Goal: Information Seeking & Learning: Learn about a topic

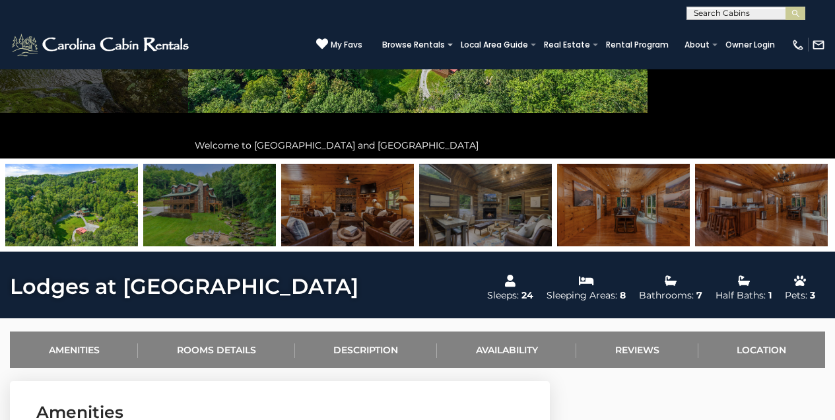
scroll to position [267, 0]
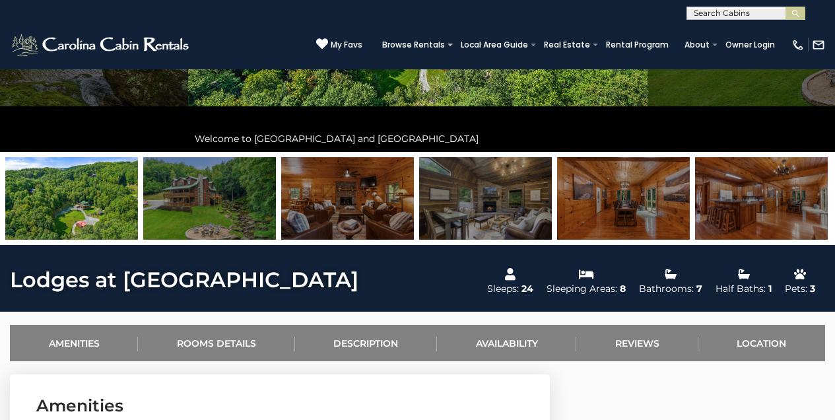
click at [804, 189] on img at bounding box center [761, 198] width 133 height 82
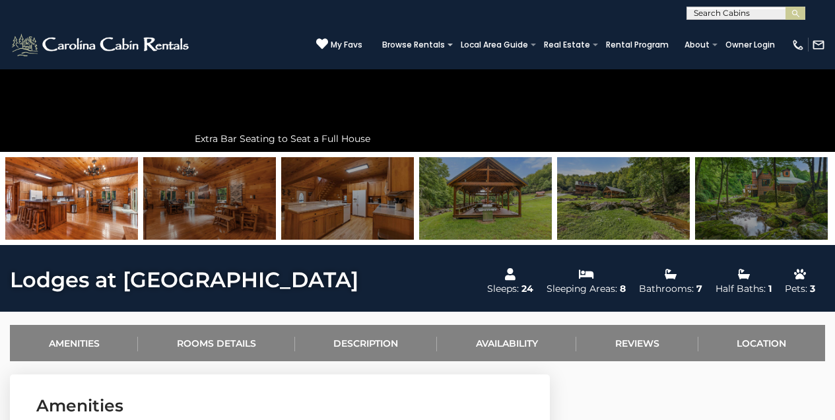
scroll to position [203, 0]
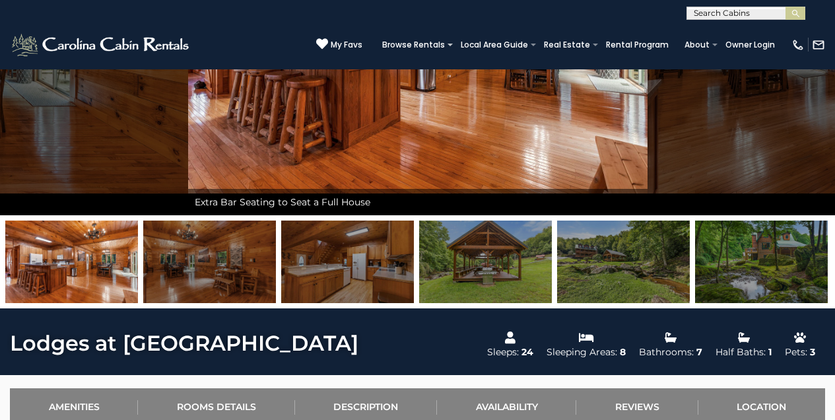
click at [777, 263] on img at bounding box center [761, 261] width 133 height 82
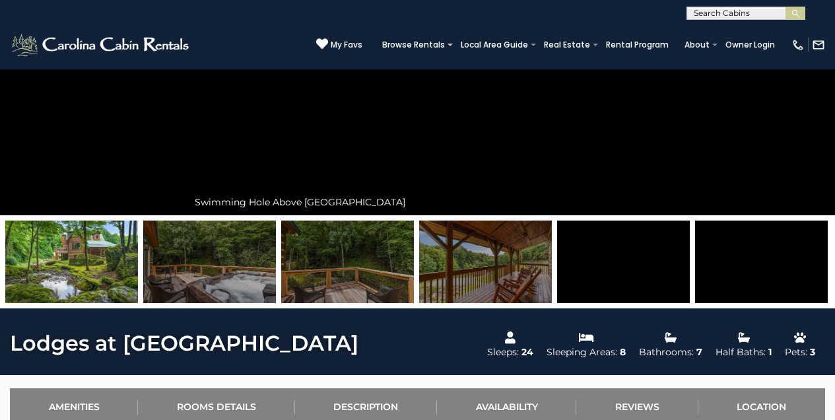
scroll to position [192, 0]
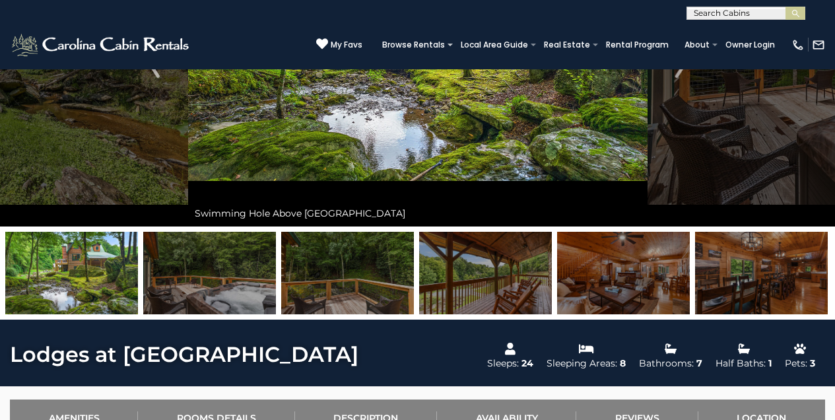
click at [789, 271] on img at bounding box center [761, 273] width 133 height 82
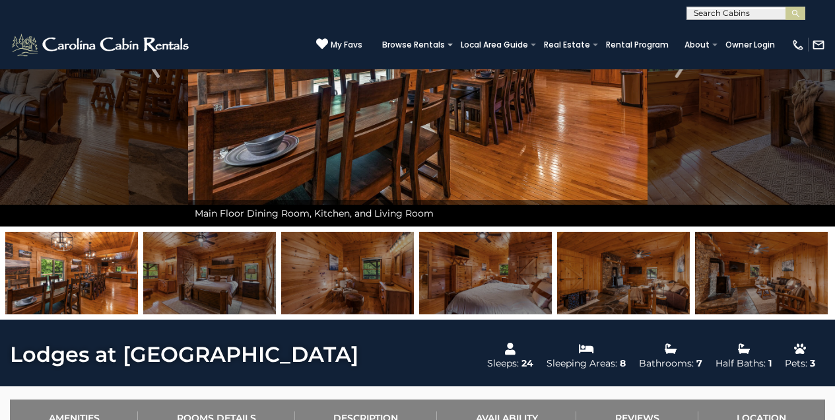
click at [795, 266] on img at bounding box center [761, 273] width 133 height 82
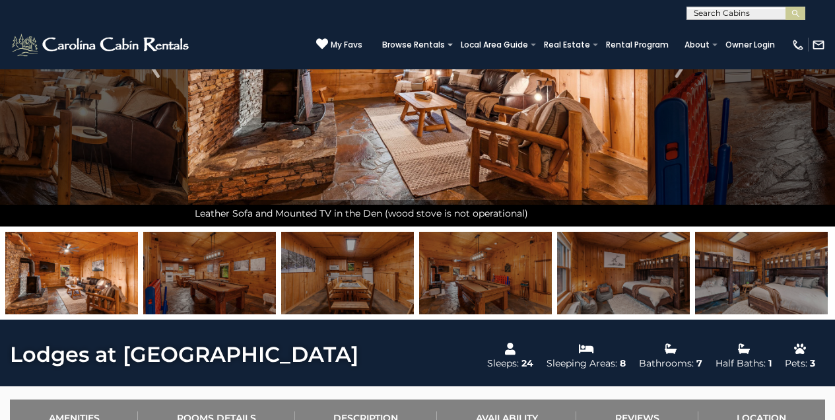
click at [804, 260] on img at bounding box center [761, 273] width 133 height 82
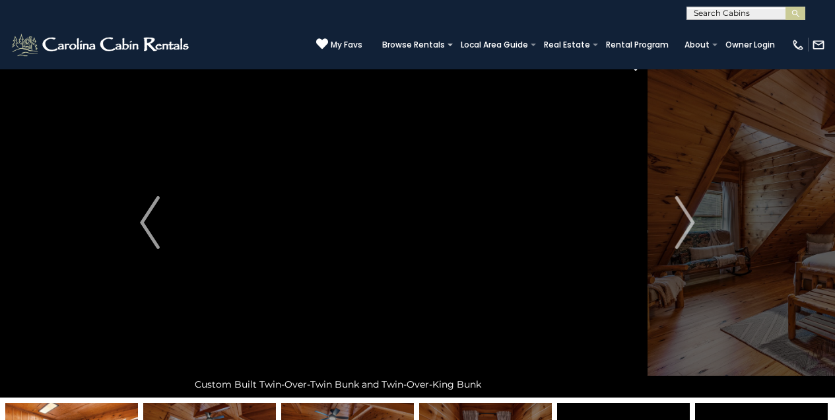
scroll to position [22, 0]
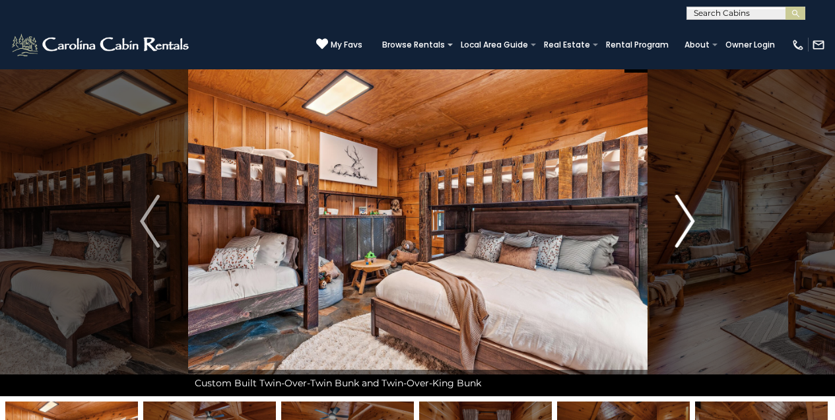
click at [689, 221] on img "Next" at bounding box center [685, 221] width 20 height 53
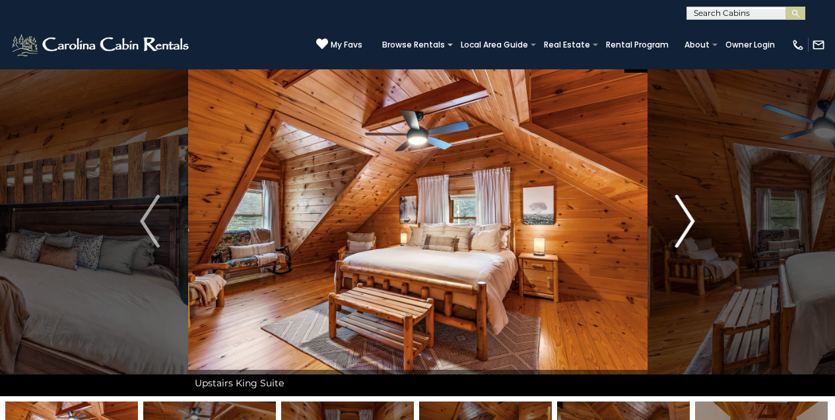
click at [688, 220] on img "Next" at bounding box center [685, 221] width 20 height 53
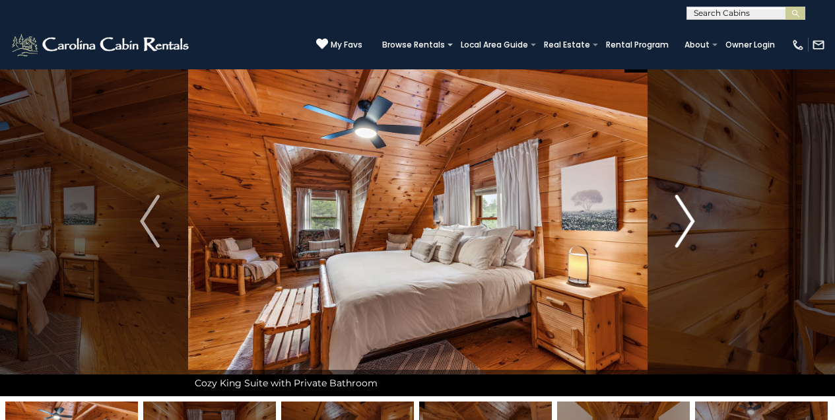
click at [688, 218] on img "Next" at bounding box center [685, 221] width 20 height 53
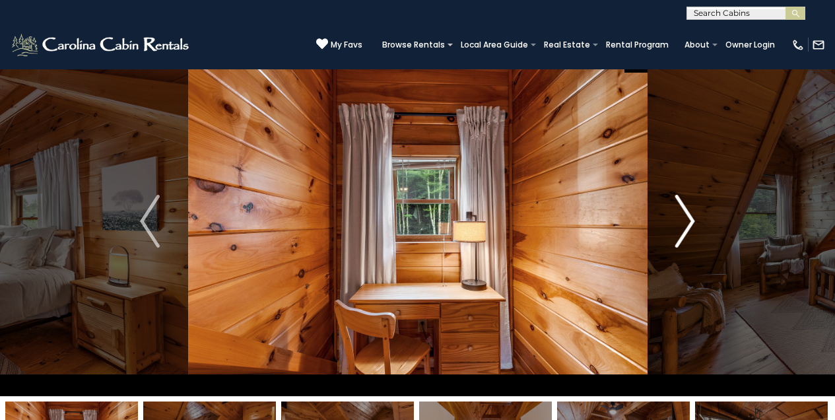
click at [686, 217] on img "Next" at bounding box center [685, 221] width 20 height 53
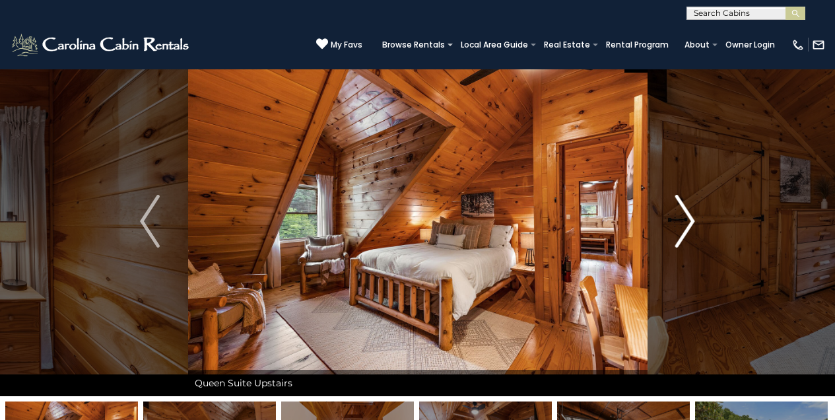
click at [687, 210] on img "Next" at bounding box center [685, 221] width 20 height 53
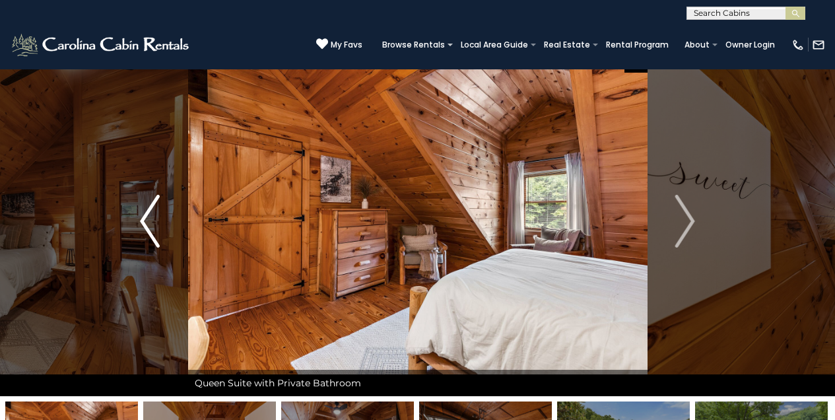
click at [148, 226] on img "Previous" at bounding box center [150, 221] width 20 height 53
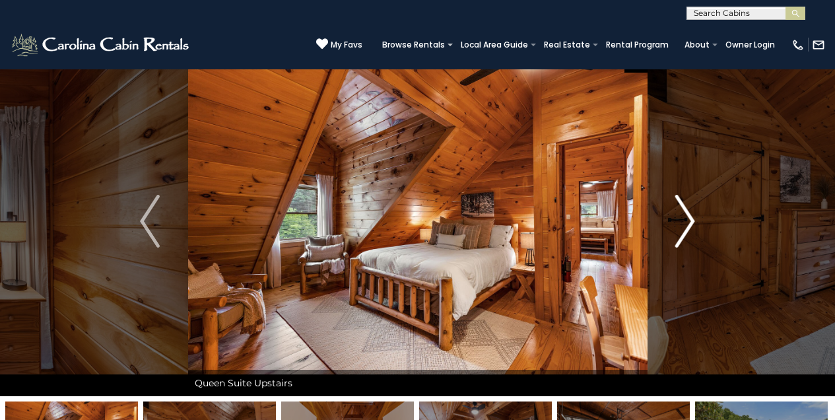
click at [694, 218] on img "Next" at bounding box center [685, 221] width 20 height 53
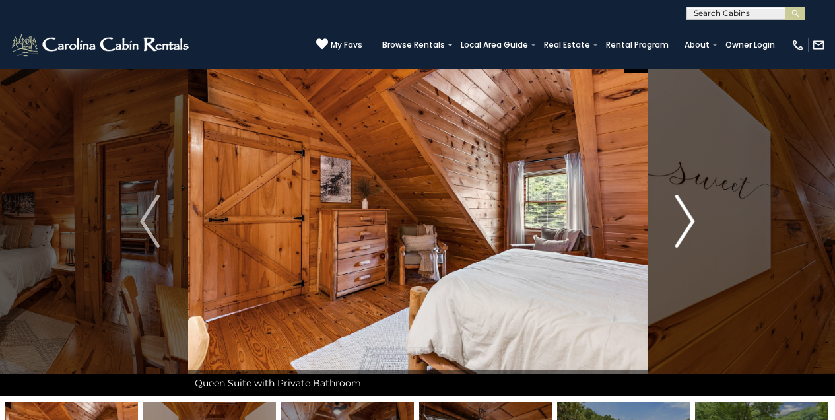
click at [688, 212] on img "Next" at bounding box center [685, 221] width 20 height 53
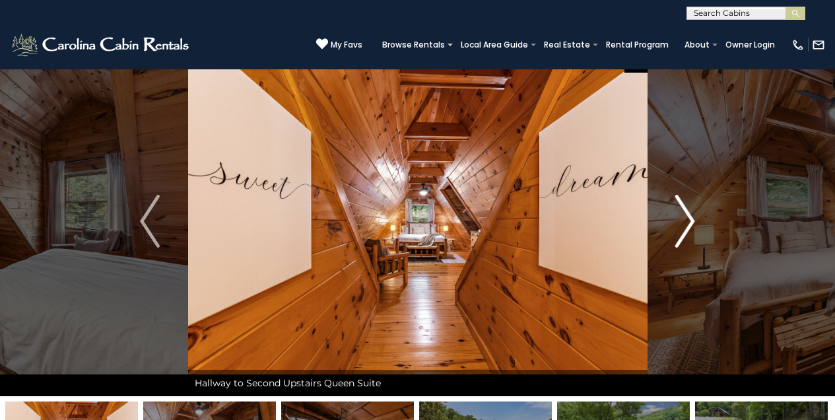
click at [693, 216] on img "Next" at bounding box center [685, 221] width 20 height 53
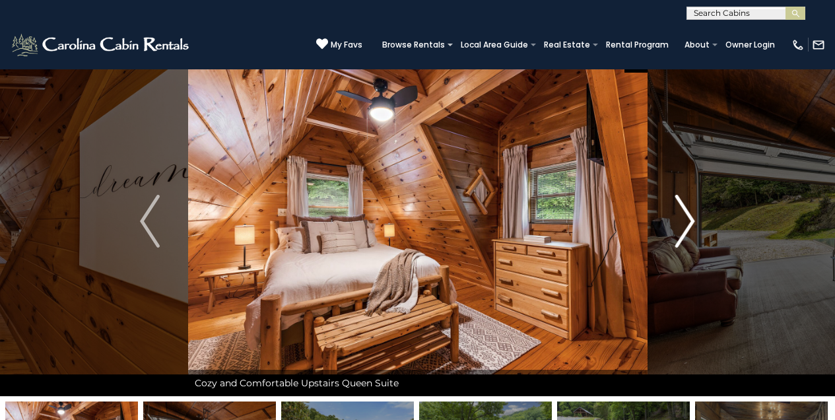
click at [689, 217] on img "Next" at bounding box center [685, 221] width 20 height 53
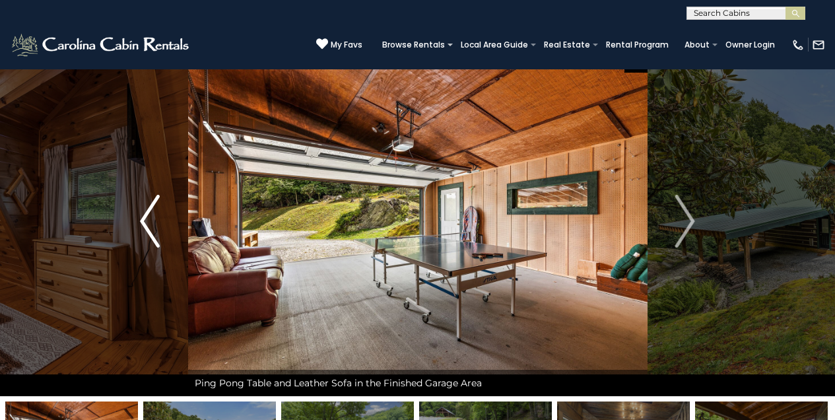
click at [143, 212] on img "Previous" at bounding box center [150, 221] width 20 height 53
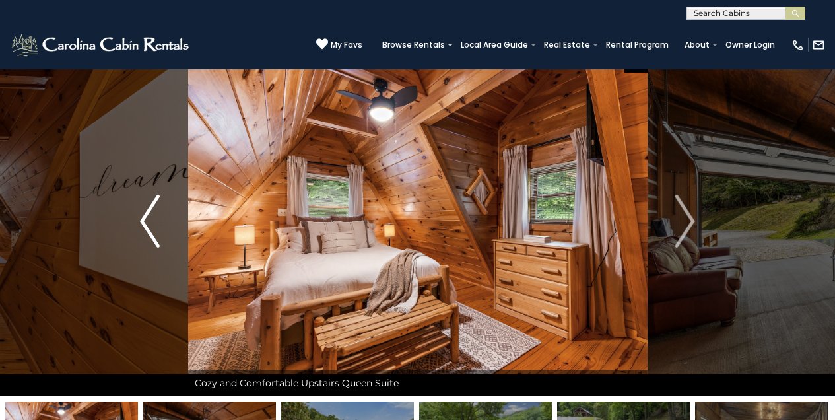
click at [142, 214] on img "Previous" at bounding box center [150, 221] width 20 height 53
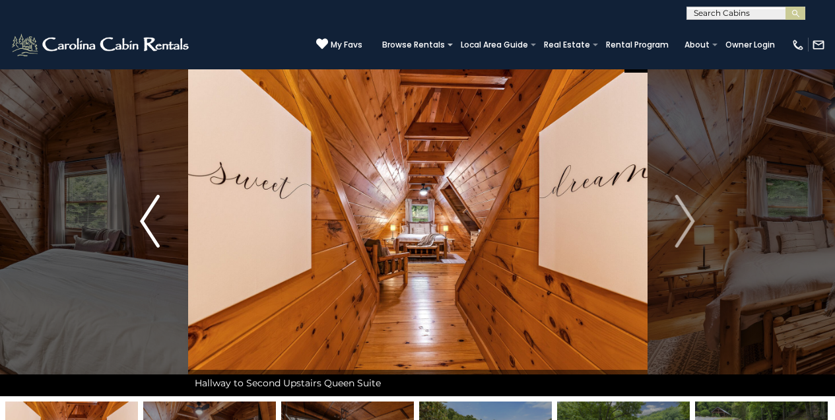
click at [143, 214] on img "Previous" at bounding box center [150, 221] width 20 height 53
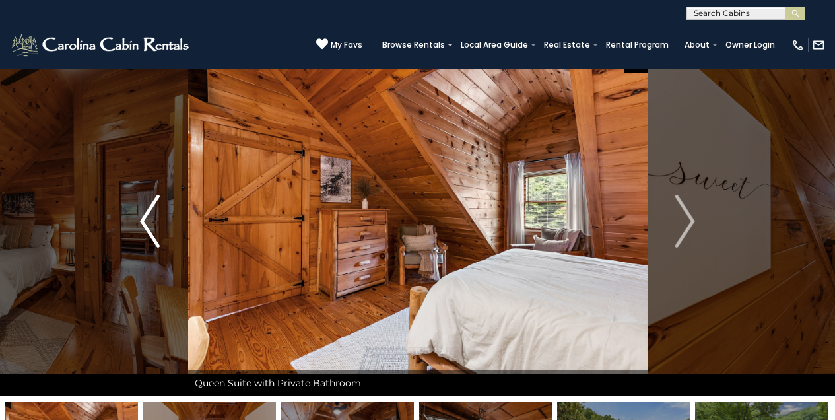
click at [143, 215] on img "Previous" at bounding box center [150, 221] width 20 height 53
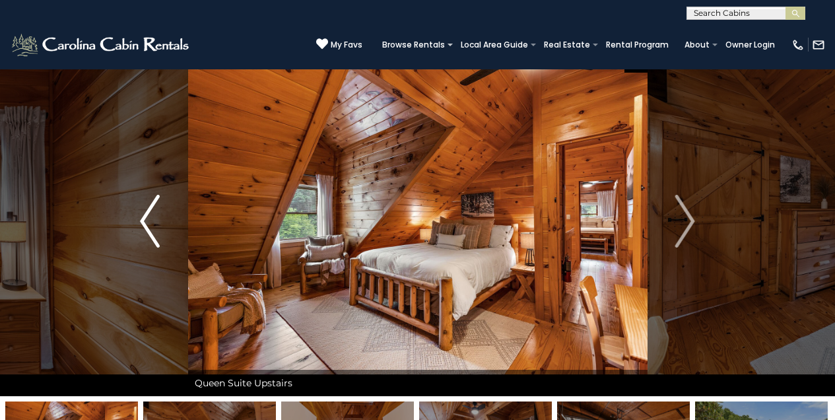
click at [146, 215] on img "Previous" at bounding box center [150, 221] width 20 height 53
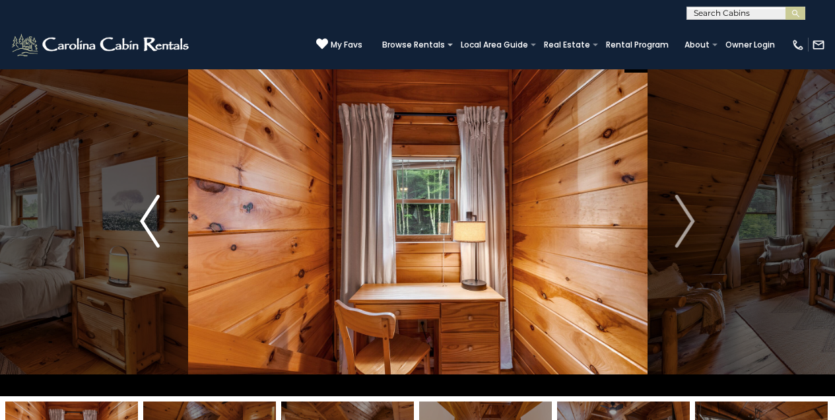
click at [147, 217] on img "Previous" at bounding box center [150, 221] width 20 height 53
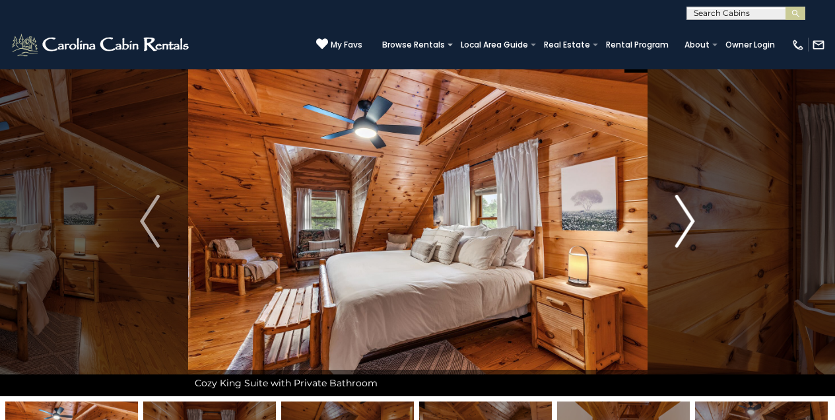
click at [692, 219] on img "Next" at bounding box center [685, 221] width 20 height 53
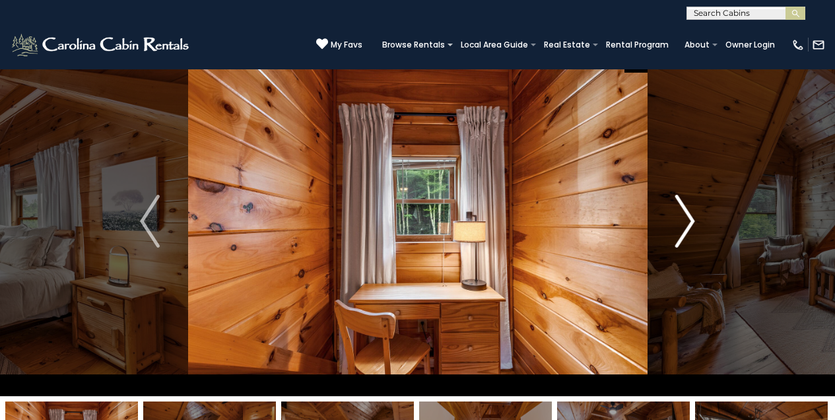
click at [692, 219] on img "Next" at bounding box center [685, 221] width 20 height 53
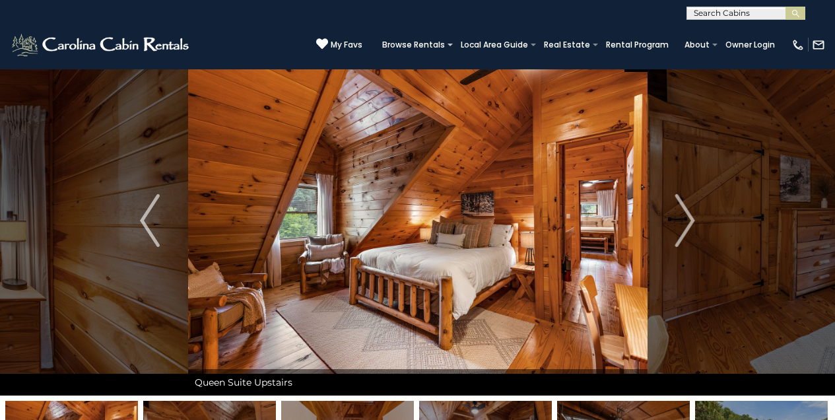
scroll to position [23, 0]
click at [151, 230] on img "Previous" at bounding box center [150, 220] width 20 height 53
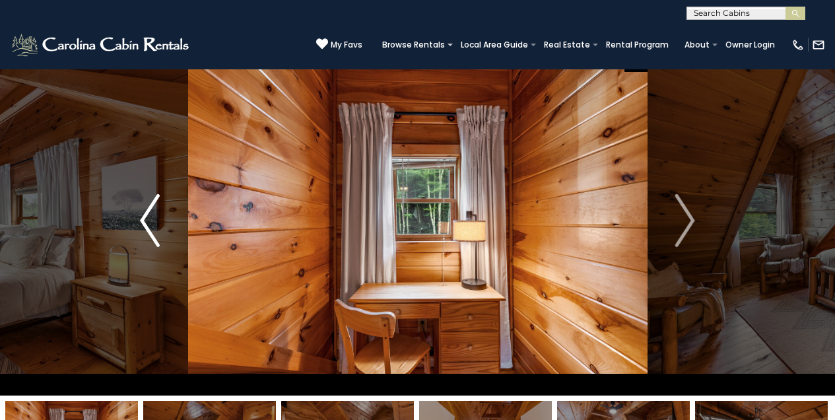
click at [150, 230] on img "Previous" at bounding box center [150, 220] width 20 height 53
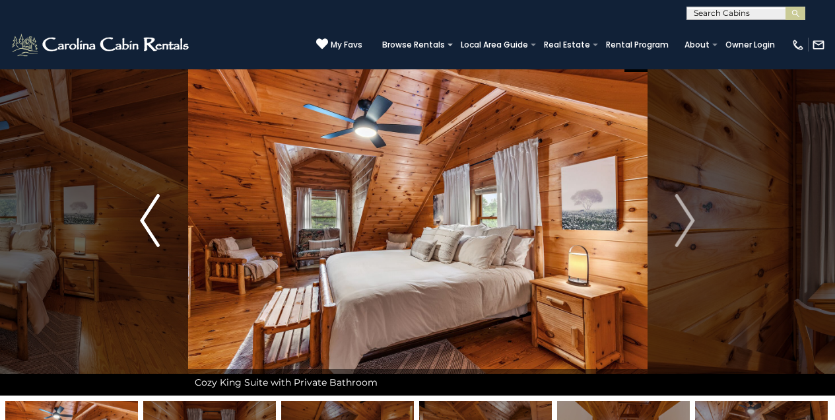
click at [150, 229] on img "Previous" at bounding box center [150, 220] width 20 height 53
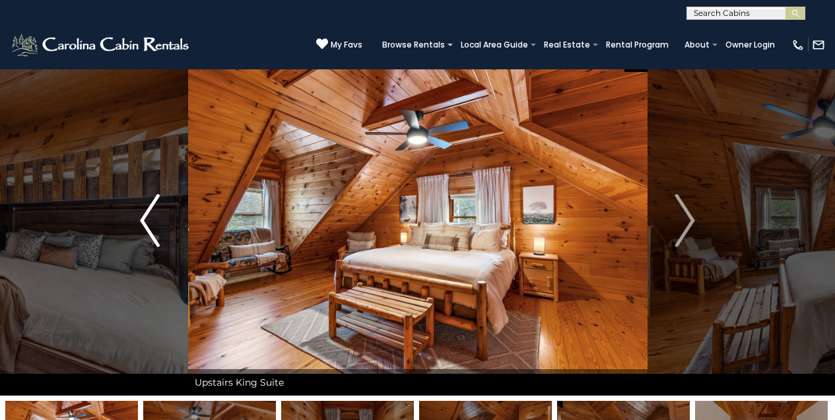
click at [141, 224] on img "Previous" at bounding box center [150, 220] width 20 height 53
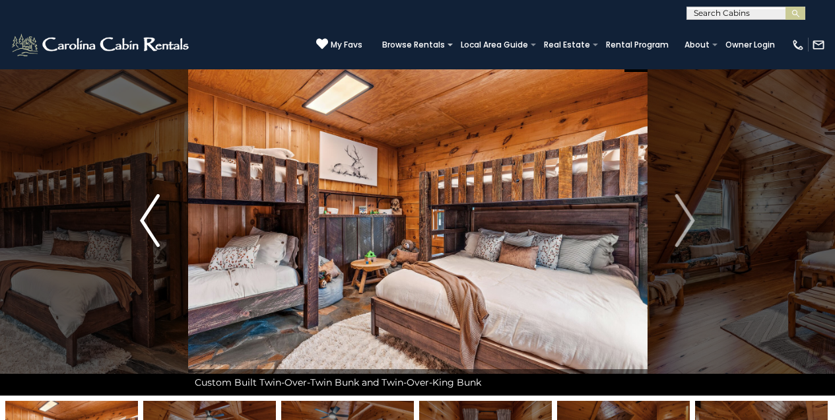
click at [146, 212] on img "Previous" at bounding box center [150, 220] width 20 height 53
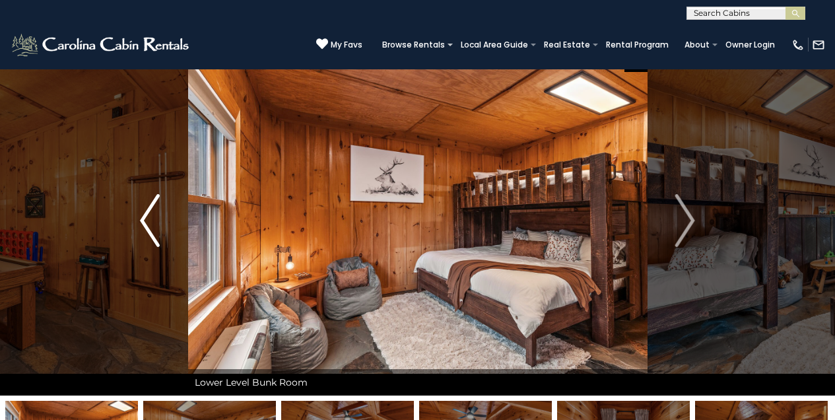
click at [146, 211] on img "Previous" at bounding box center [150, 220] width 20 height 53
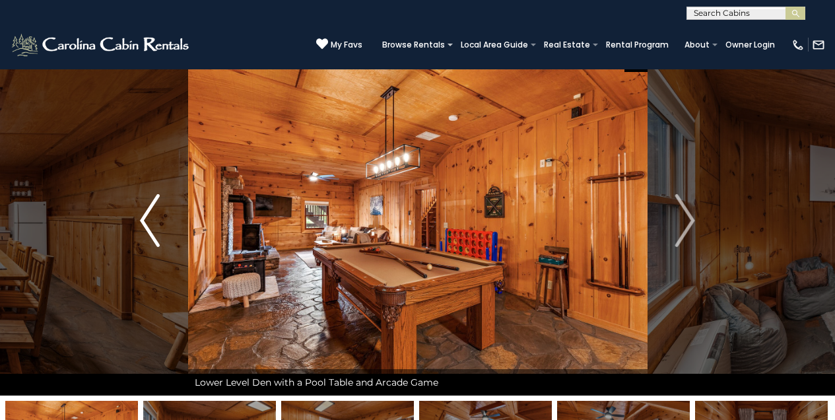
click at [146, 211] on img "Previous" at bounding box center [150, 220] width 20 height 53
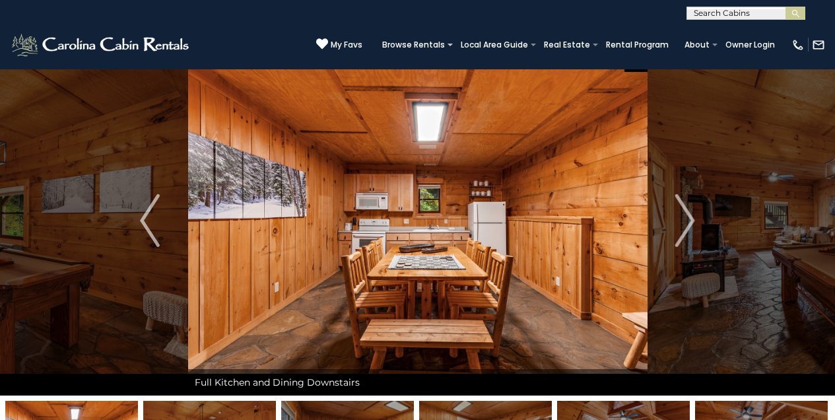
scroll to position [26, 0]
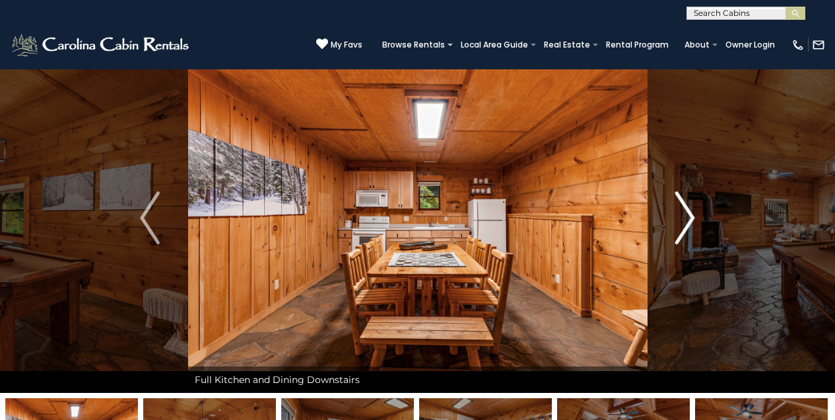
click at [693, 217] on img "Next" at bounding box center [685, 217] width 20 height 53
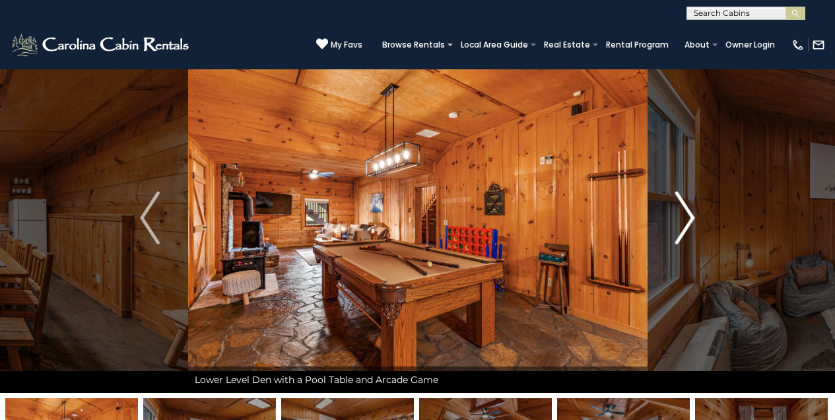
click at [693, 218] on img "Next" at bounding box center [685, 217] width 20 height 53
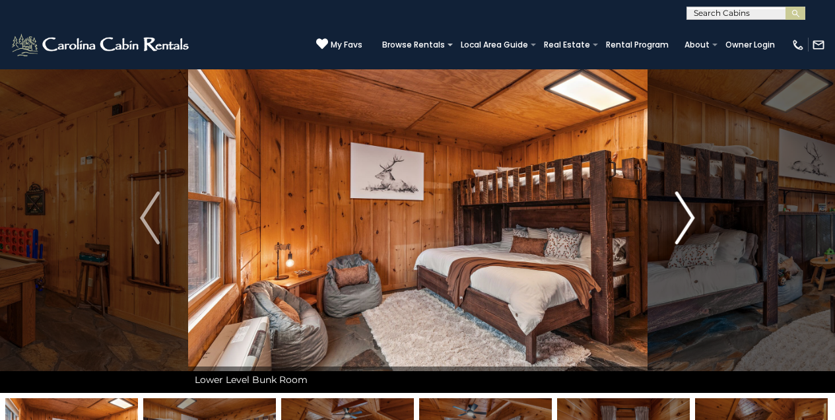
click at [692, 218] on img "Next" at bounding box center [685, 217] width 20 height 53
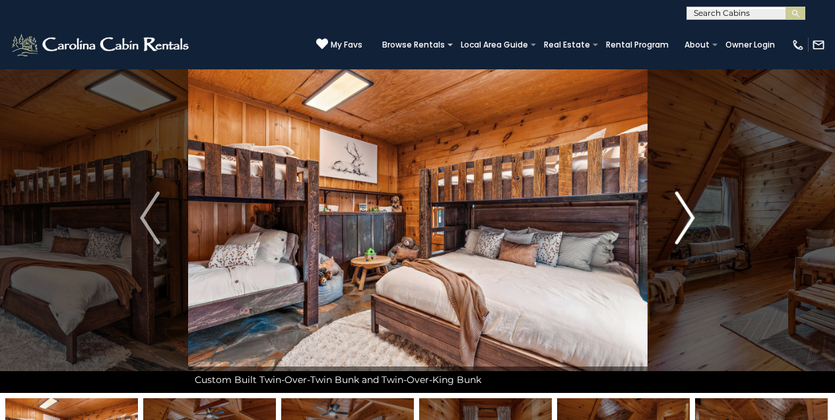
click at [692, 218] on img "Next" at bounding box center [685, 217] width 20 height 53
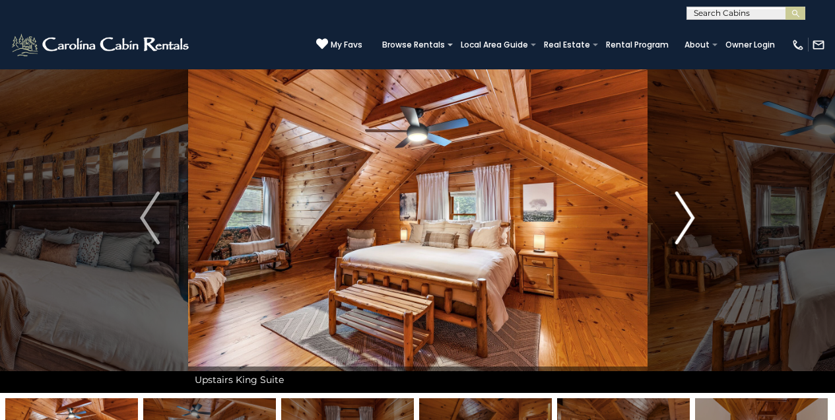
click at [692, 217] on img "Next" at bounding box center [685, 217] width 20 height 53
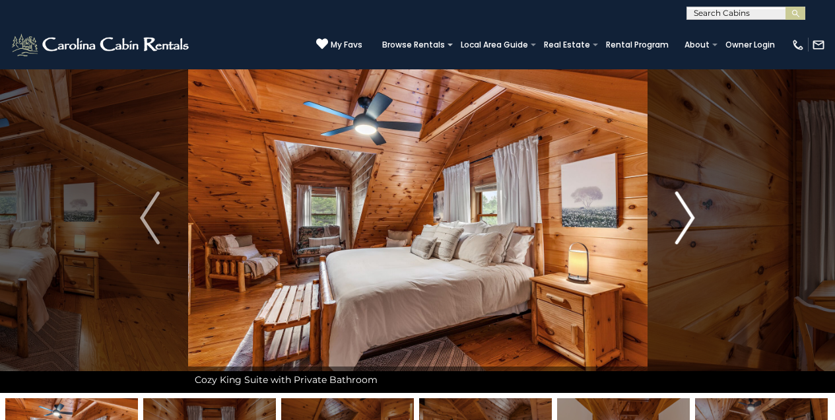
click at [692, 218] on img "Next" at bounding box center [685, 217] width 20 height 53
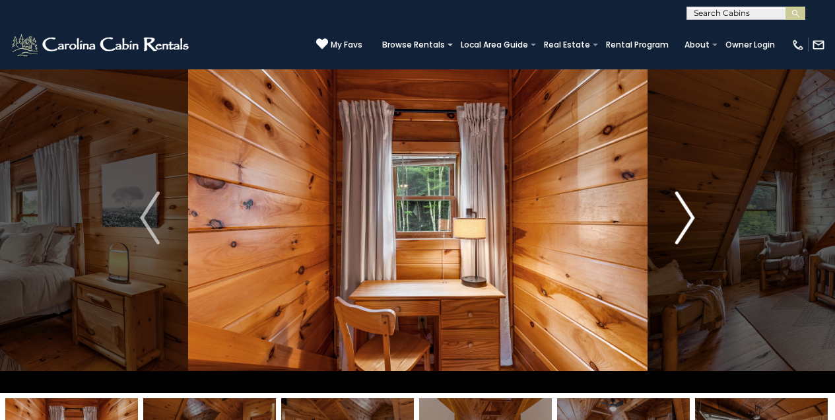
click at [692, 218] on img "Next" at bounding box center [685, 217] width 20 height 53
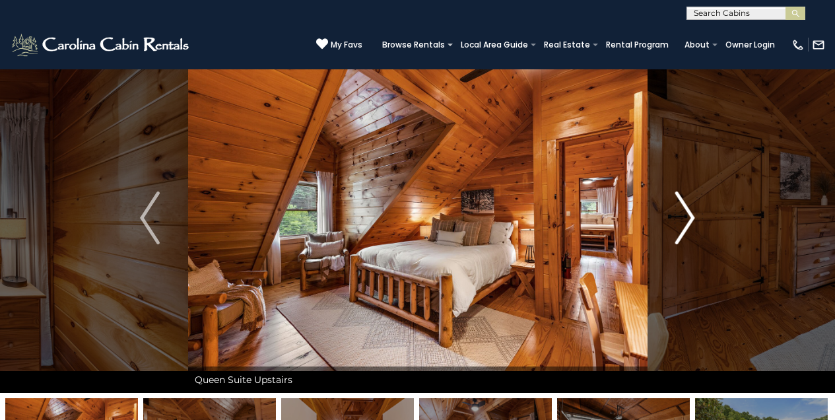
click at [691, 218] on img "Next" at bounding box center [685, 217] width 20 height 53
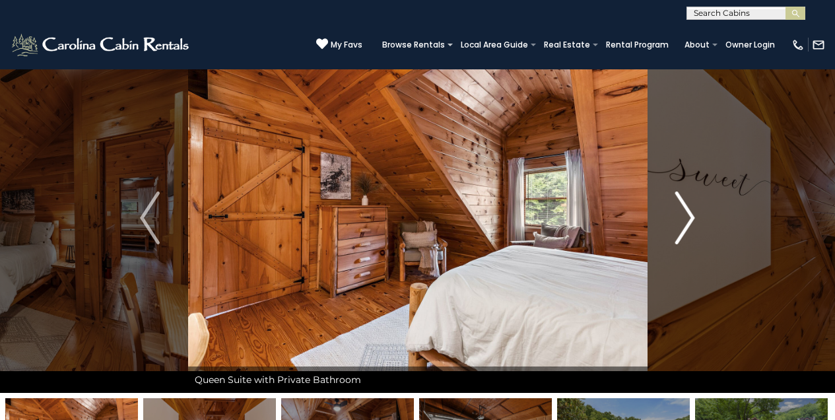
click at [691, 218] on img "Next" at bounding box center [685, 217] width 20 height 53
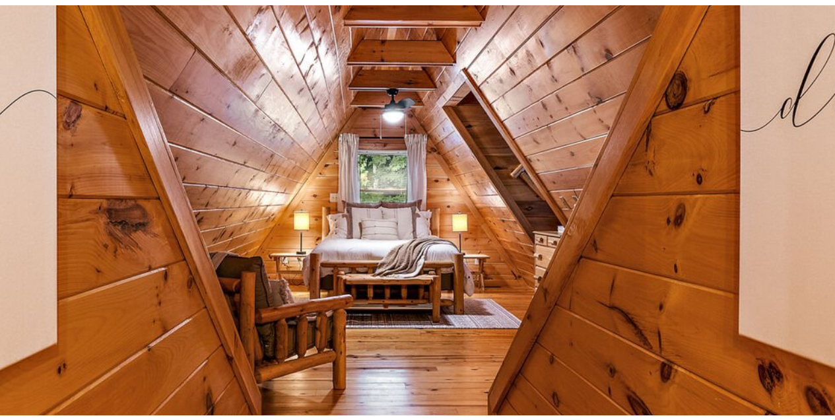
scroll to position [22, 0]
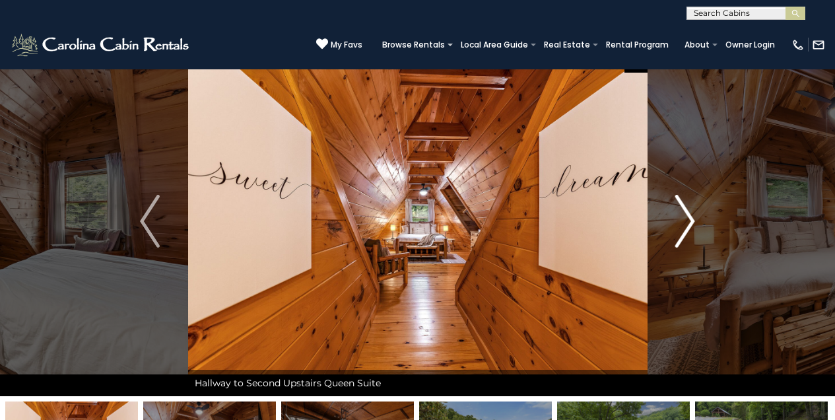
click at [690, 219] on img "Next" at bounding box center [685, 221] width 20 height 53
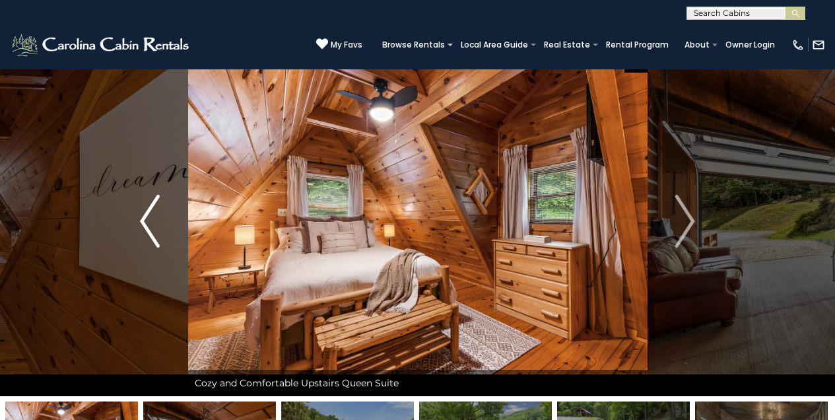
click at [146, 220] on img "Previous" at bounding box center [150, 221] width 20 height 53
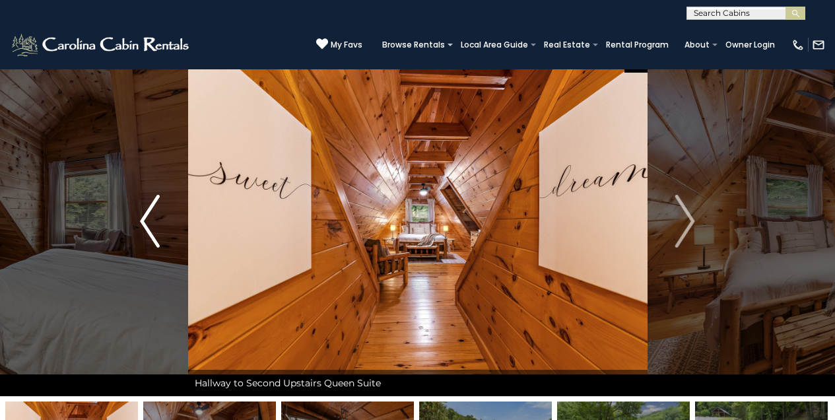
click at [146, 220] on img "Previous" at bounding box center [150, 221] width 20 height 53
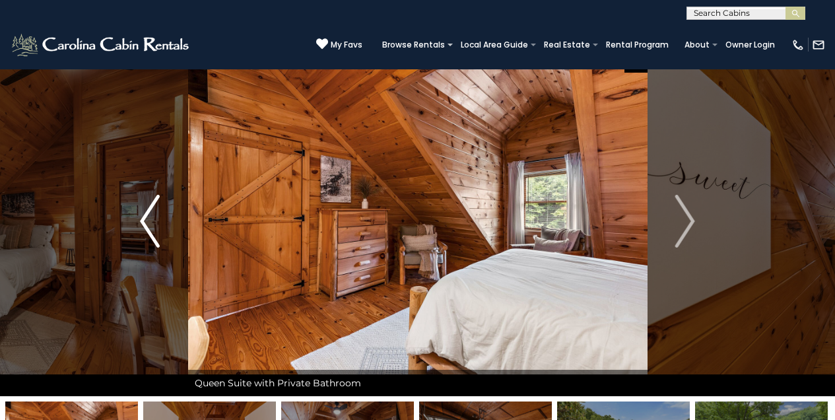
click at [146, 219] on img "Previous" at bounding box center [150, 221] width 20 height 53
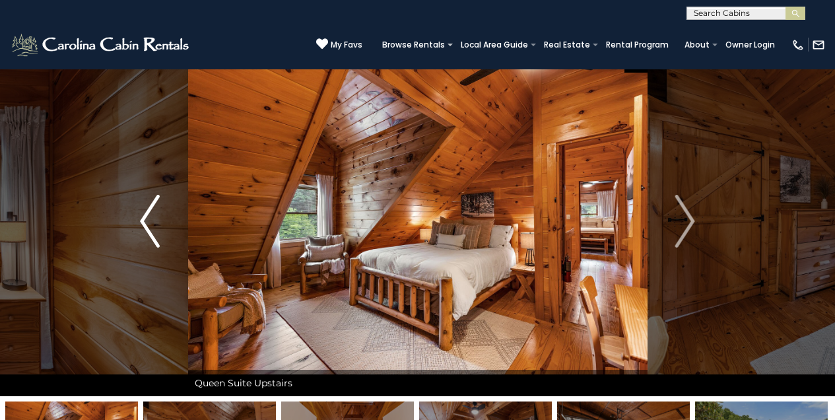
click at [144, 219] on img "Previous" at bounding box center [150, 221] width 20 height 53
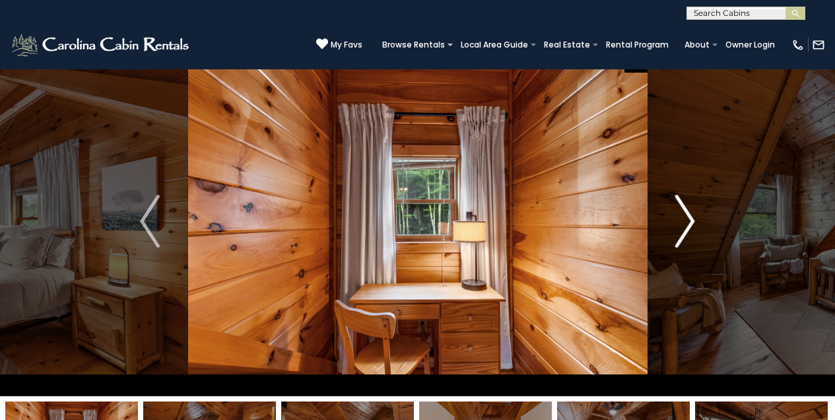
click at [688, 211] on img "Next" at bounding box center [685, 221] width 20 height 53
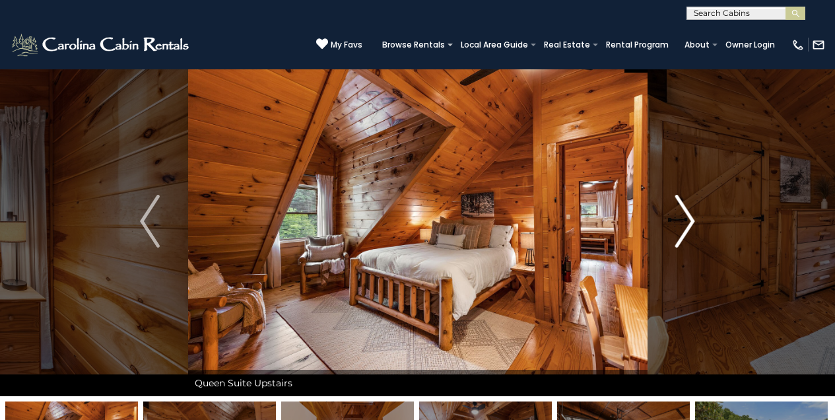
click at [688, 211] on img "Next" at bounding box center [685, 221] width 20 height 53
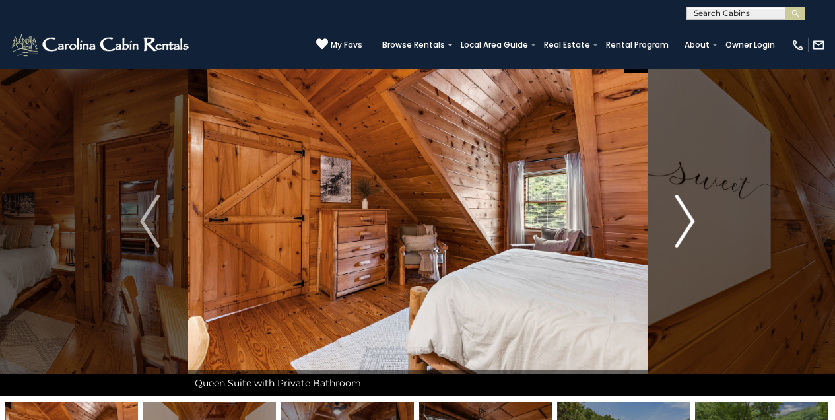
click at [688, 212] on img "Next" at bounding box center [685, 221] width 20 height 53
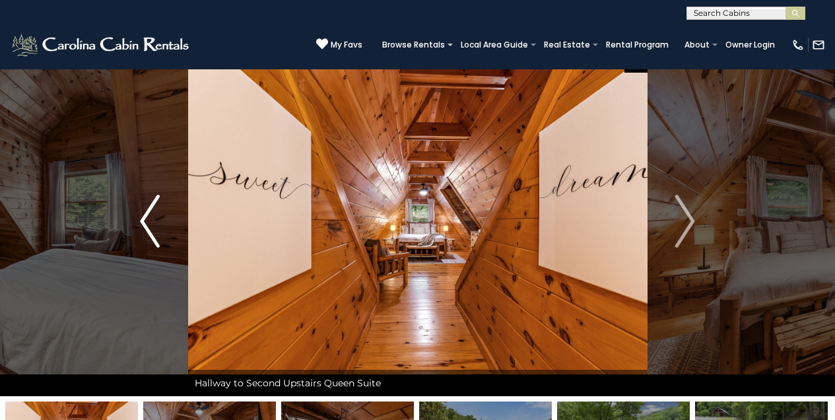
click at [155, 203] on img "Previous" at bounding box center [150, 221] width 20 height 53
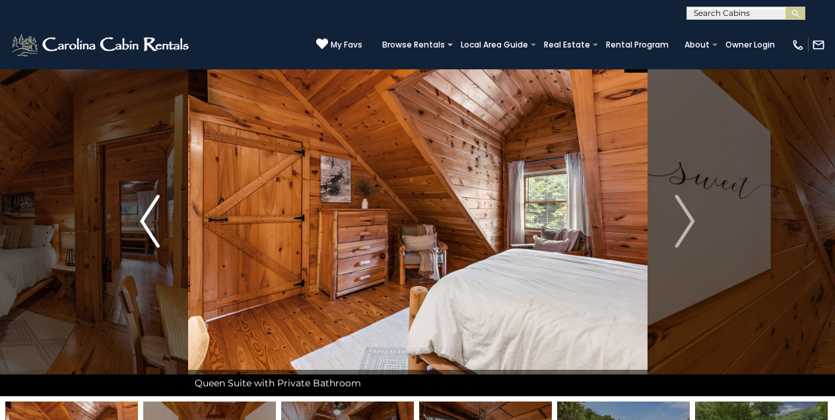
click at [155, 203] on img "Previous" at bounding box center [150, 221] width 20 height 53
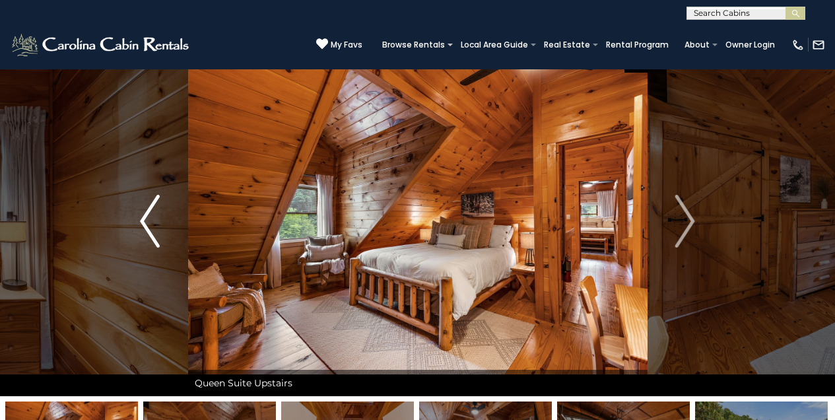
click at [155, 203] on img "Previous" at bounding box center [150, 221] width 20 height 53
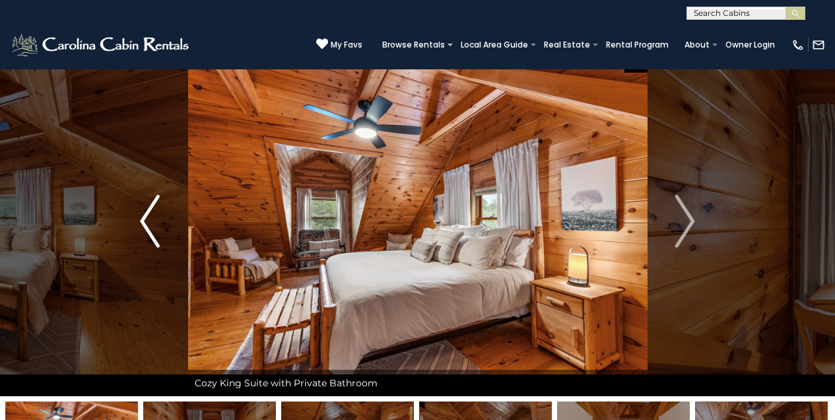
click at [155, 203] on img "Previous" at bounding box center [150, 221] width 20 height 53
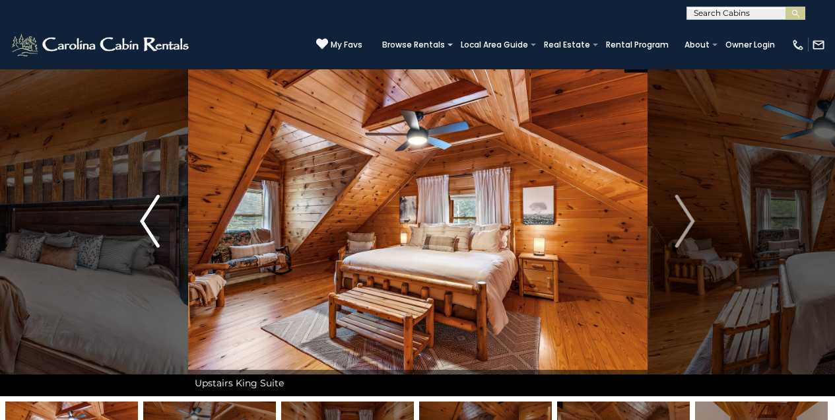
click at [155, 203] on img "Previous" at bounding box center [150, 221] width 20 height 53
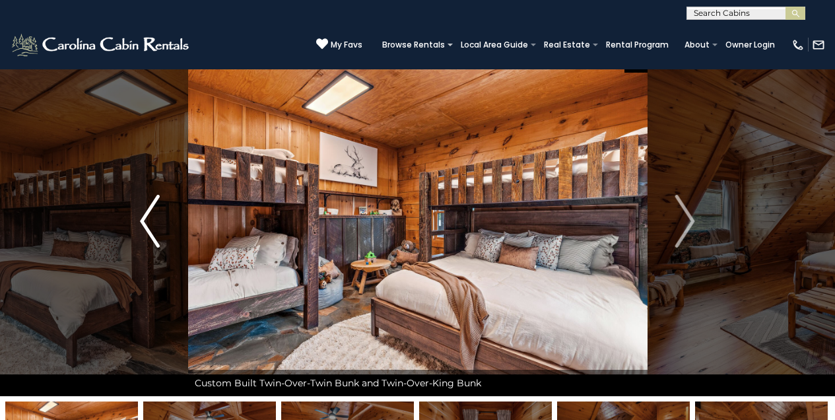
click at [155, 203] on img "Previous" at bounding box center [150, 221] width 20 height 53
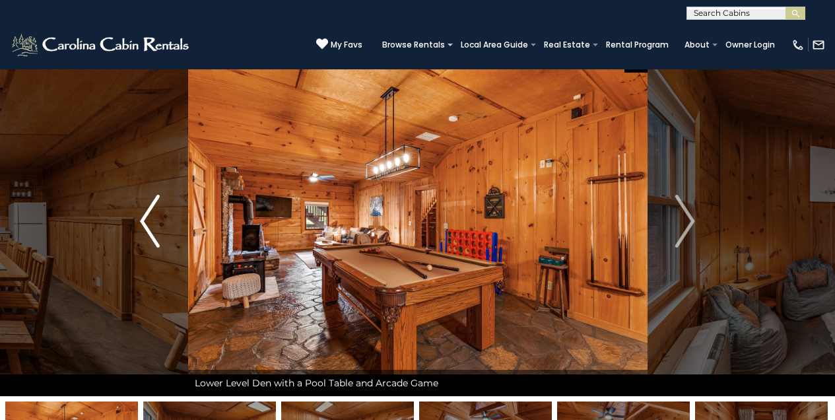
click at [155, 203] on img "Previous" at bounding box center [150, 221] width 20 height 53
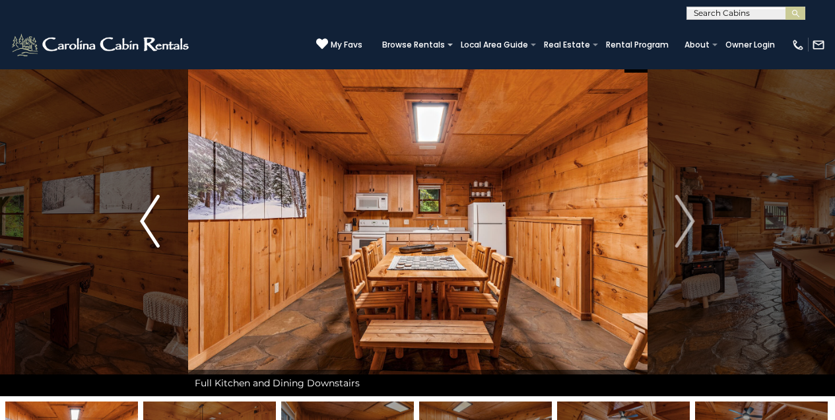
click at [155, 203] on img "Previous" at bounding box center [150, 221] width 20 height 53
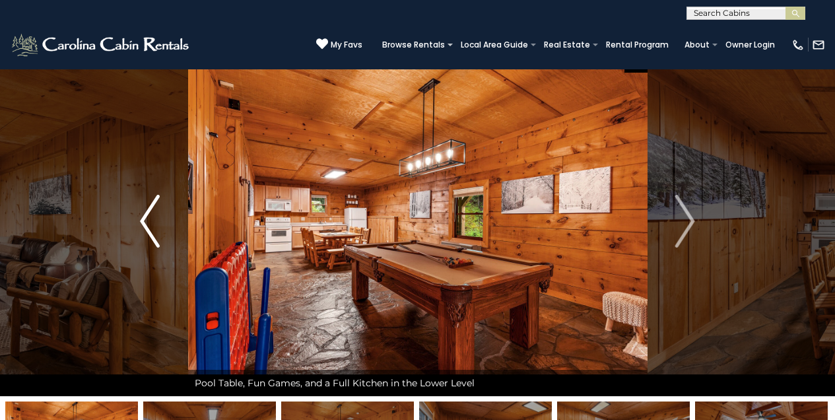
click at [155, 206] on img "Previous" at bounding box center [150, 221] width 20 height 53
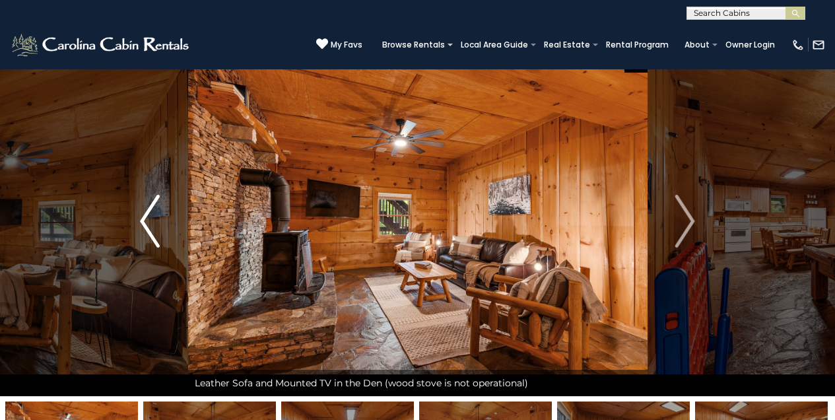
click at [155, 207] on img "Previous" at bounding box center [150, 221] width 20 height 53
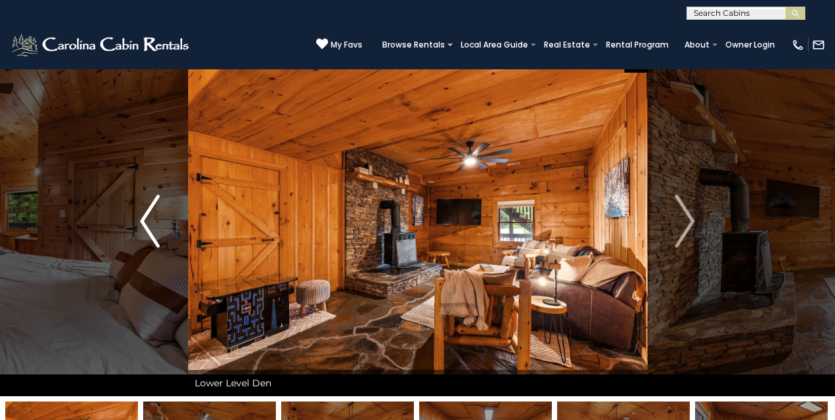
click at [155, 207] on img "Previous" at bounding box center [150, 221] width 20 height 53
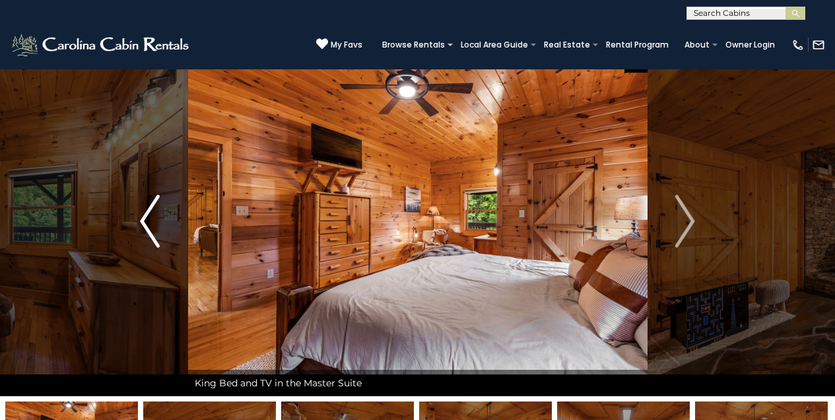
click at [155, 207] on img "Previous" at bounding box center [150, 221] width 20 height 53
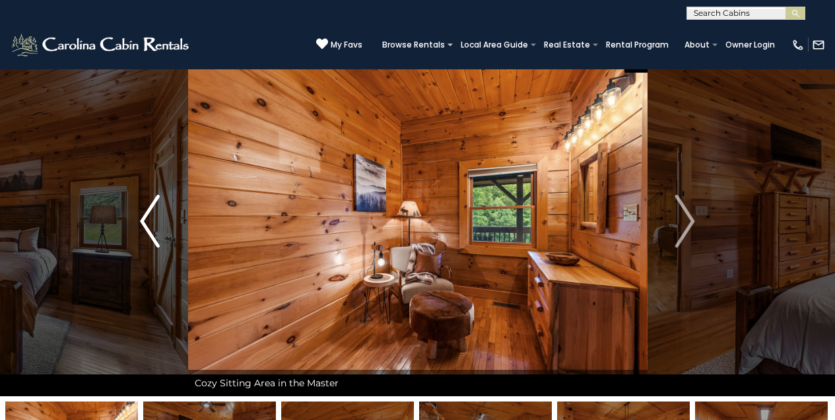
click at [155, 207] on img "Previous" at bounding box center [150, 221] width 20 height 53
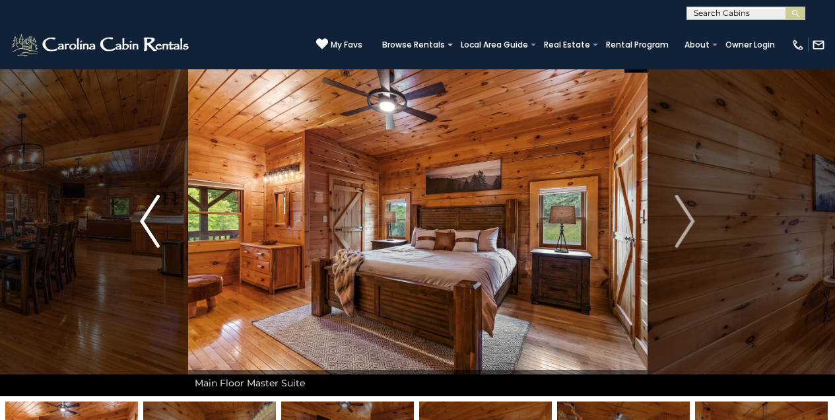
click at [155, 207] on img "Previous" at bounding box center [150, 221] width 20 height 53
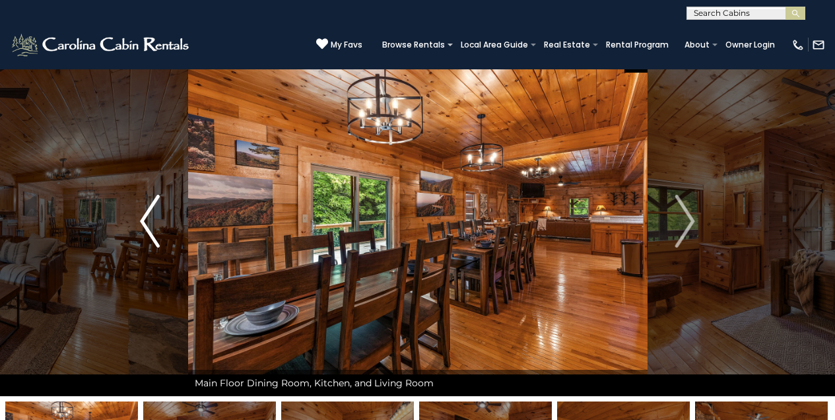
click at [155, 207] on img "Previous" at bounding box center [150, 221] width 20 height 53
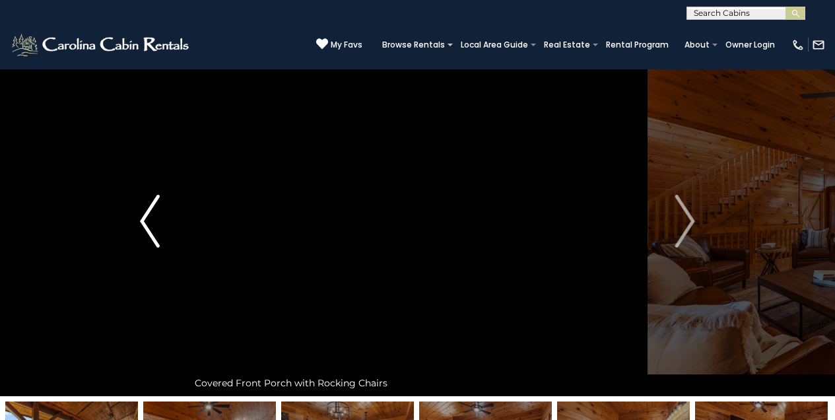
click at [155, 207] on img "Previous" at bounding box center [150, 221] width 20 height 53
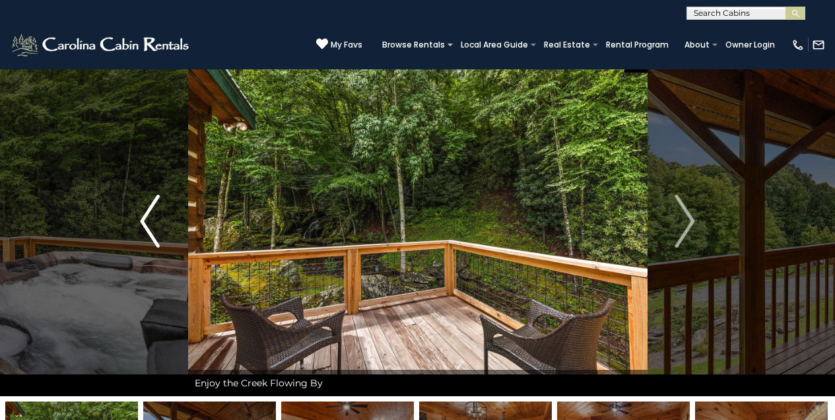
click at [155, 207] on img "Previous" at bounding box center [150, 221] width 20 height 53
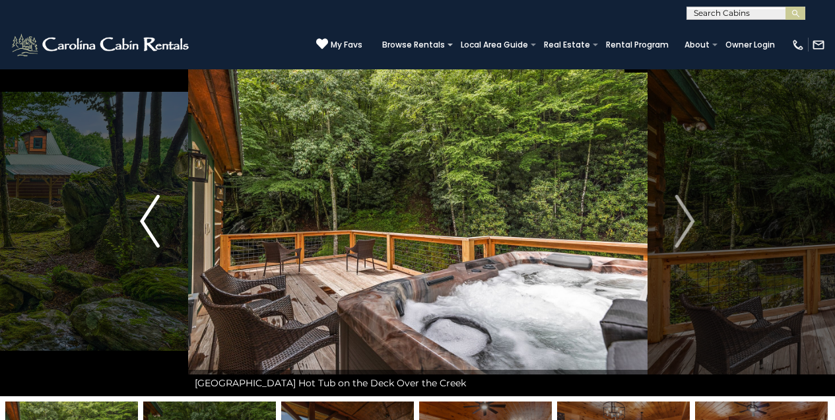
click at [155, 207] on img "Previous" at bounding box center [150, 221] width 20 height 53
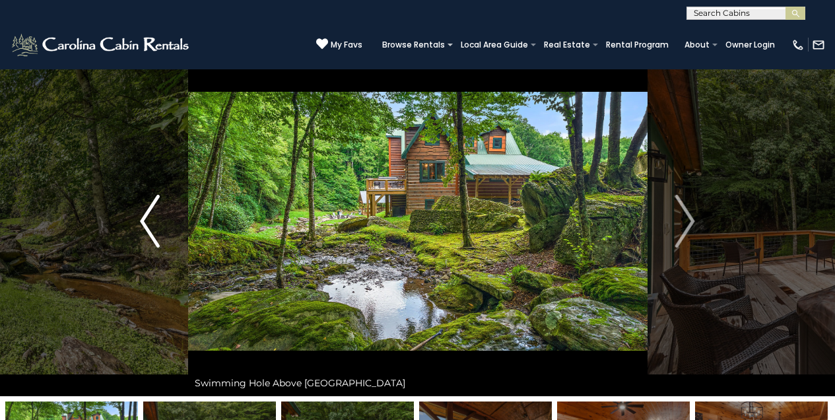
click at [155, 207] on img "Previous" at bounding box center [150, 221] width 20 height 53
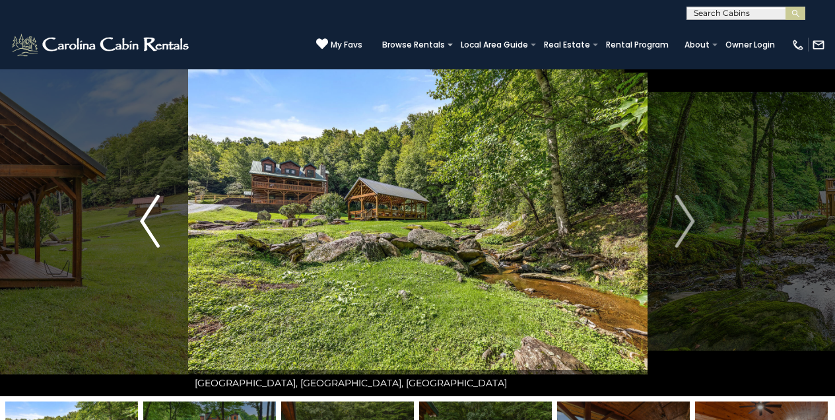
click at [137, 224] on button "Previous" at bounding box center [150, 221] width 76 height 350
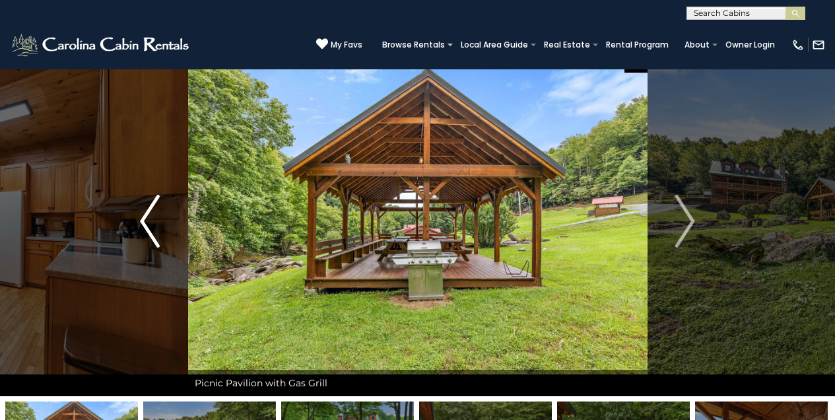
click at [137, 223] on button "Previous" at bounding box center [150, 221] width 76 height 350
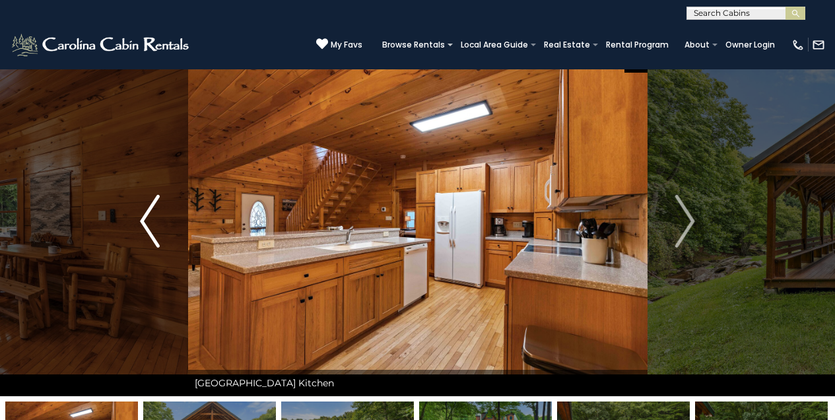
click at [137, 223] on button "Previous" at bounding box center [150, 221] width 76 height 350
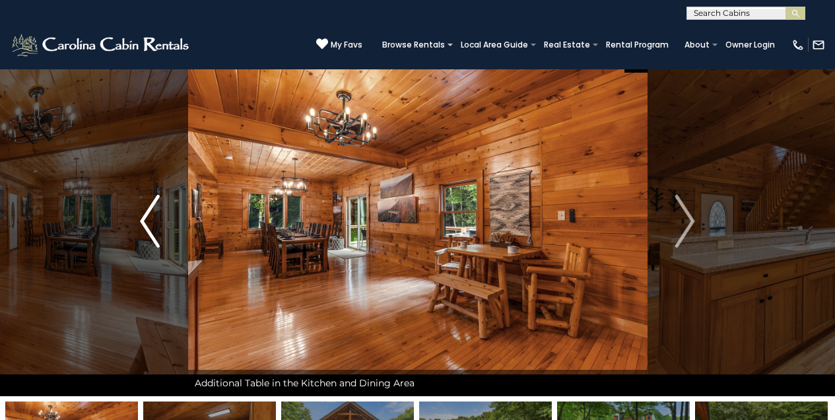
click at [137, 223] on button "Previous" at bounding box center [150, 221] width 76 height 350
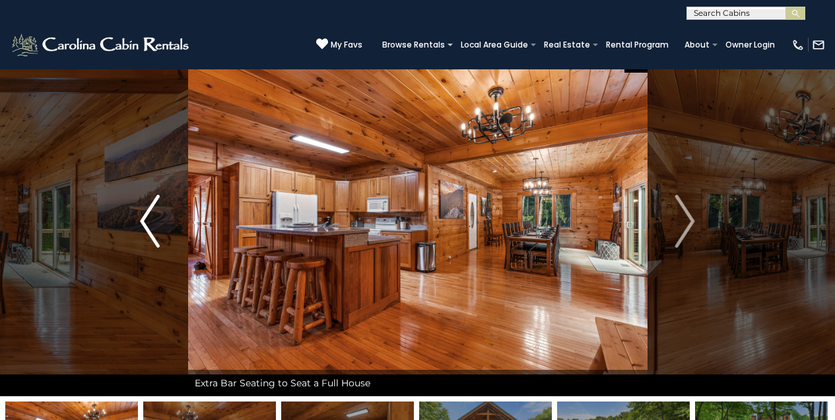
click at [137, 223] on button "Previous" at bounding box center [150, 221] width 76 height 350
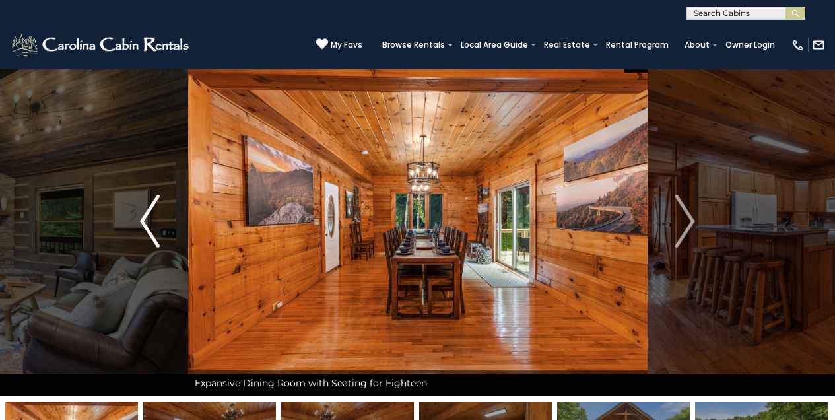
click at [137, 223] on button "Previous" at bounding box center [150, 221] width 76 height 350
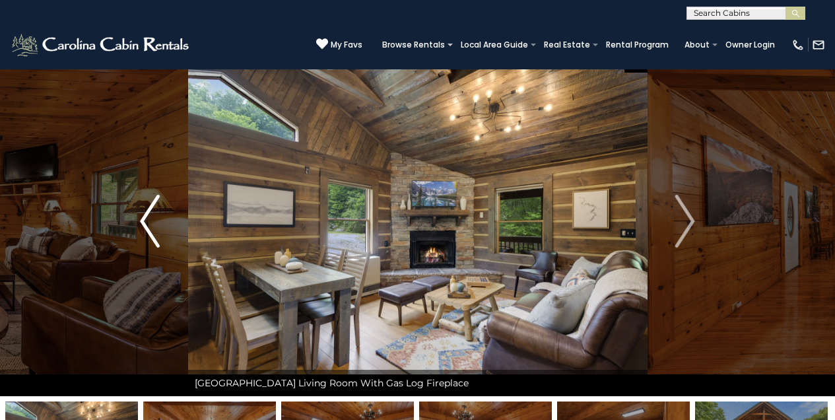
click at [137, 223] on button "Previous" at bounding box center [150, 221] width 76 height 350
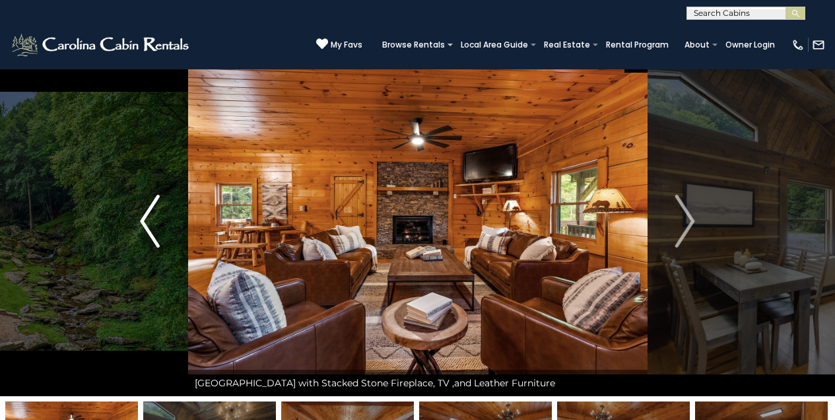
click at [137, 223] on button "Previous" at bounding box center [150, 221] width 76 height 350
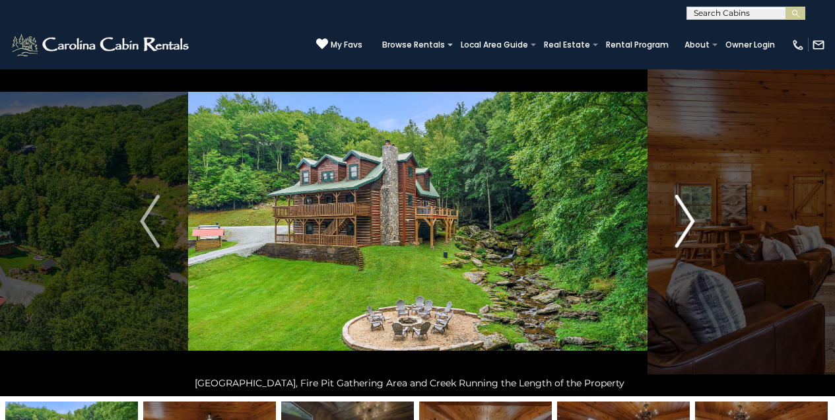
click at [689, 218] on img "Next" at bounding box center [685, 221] width 20 height 53
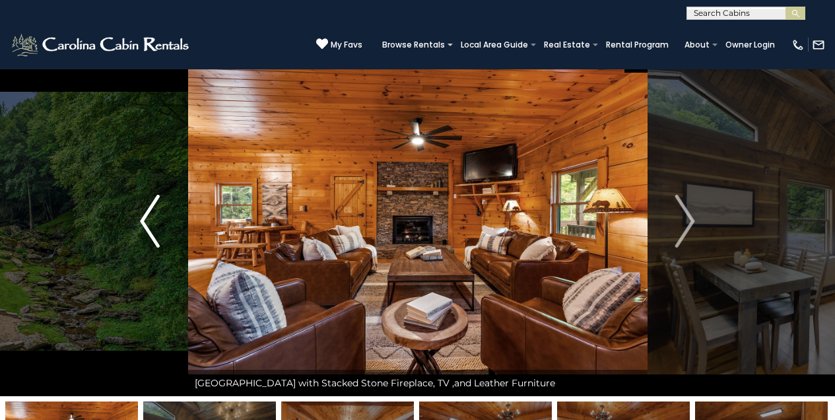
click at [148, 220] on img "Previous" at bounding box center [150, 221] width 20 height 53
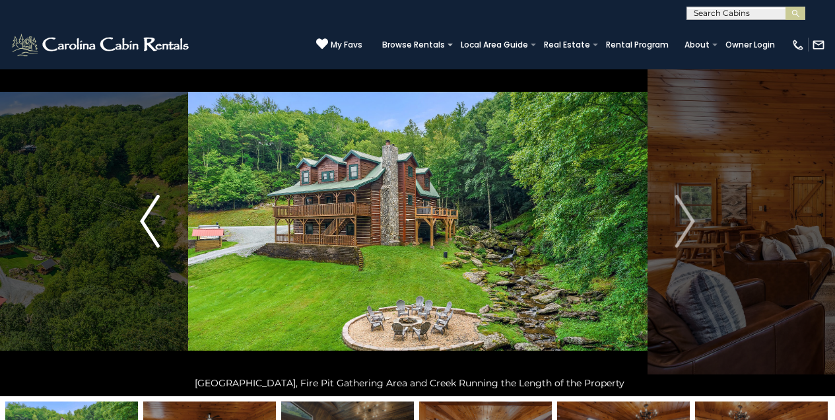
click at [148, 219] on img "Previous" at bounding box center [150, 221] width 20 height 53
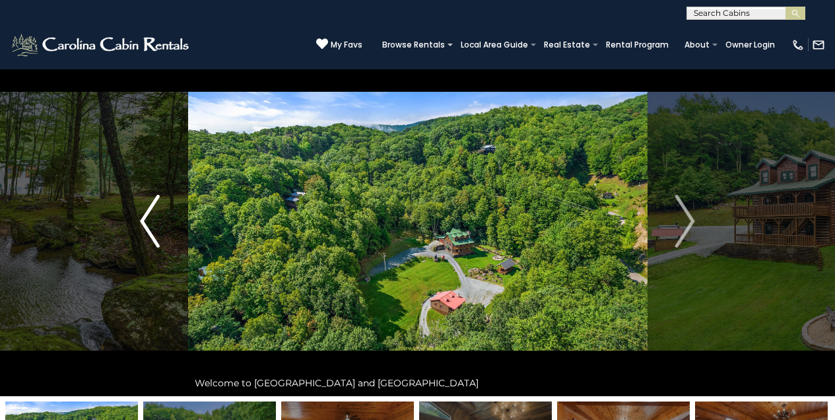
click at [148, 218] on img "Previous" at bounding box center [150, 221] width 20 height 53
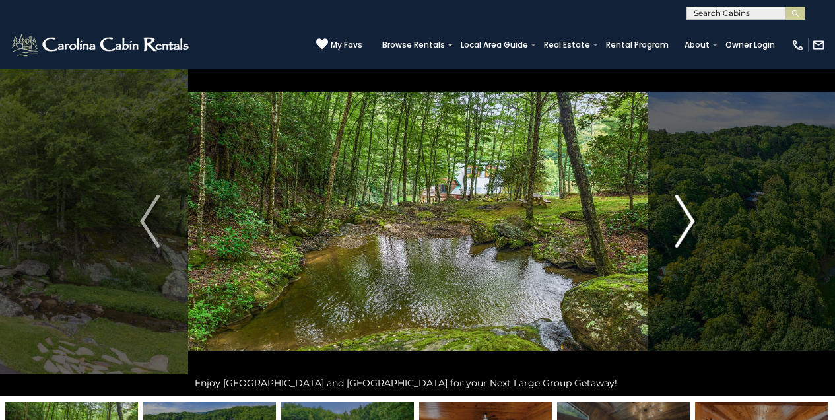
click at [692, 222] on img "Next" at bounding box center [685, 221] width 20 height 53
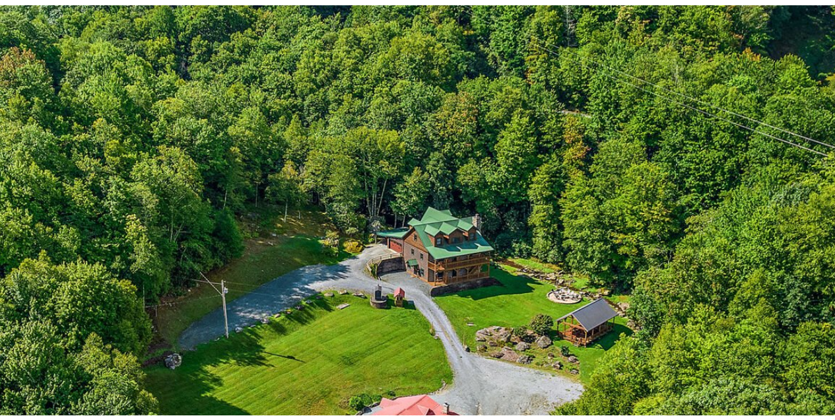
scroll to position [49, 0]
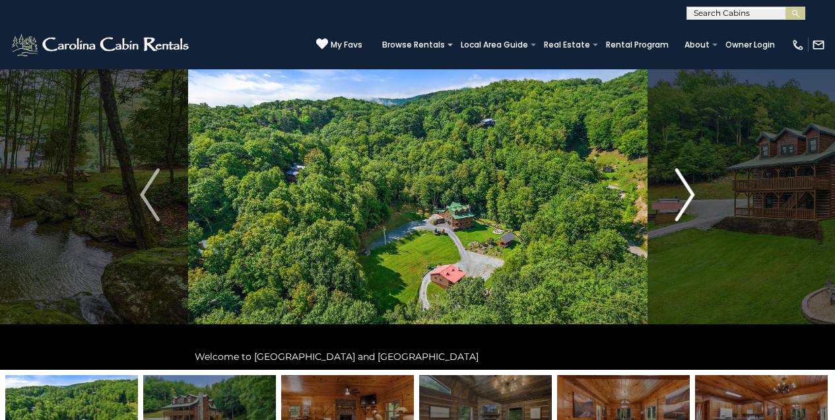
click at [690, 193] on img "Next" at bounding box center [685, 194] width 20 height 53
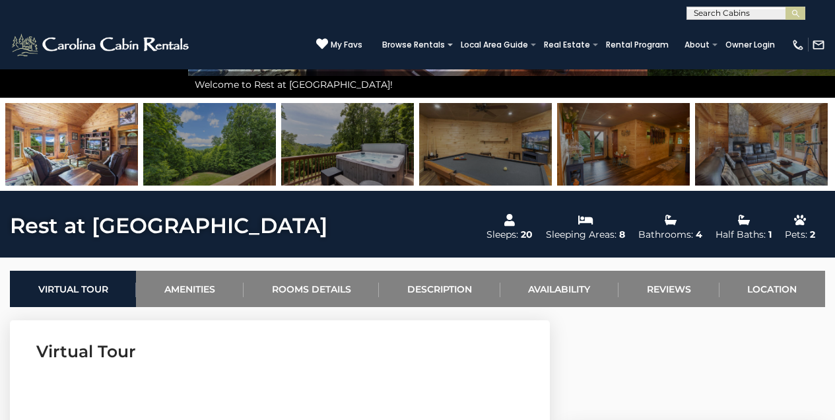
scroll to position [325, 0]
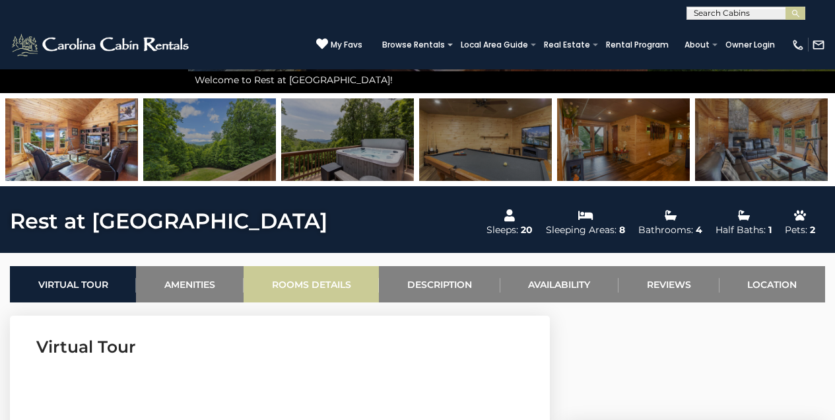
click at [297, 282] on link "Rooms Details" at bounding box center [311, 284] width 135 height 36
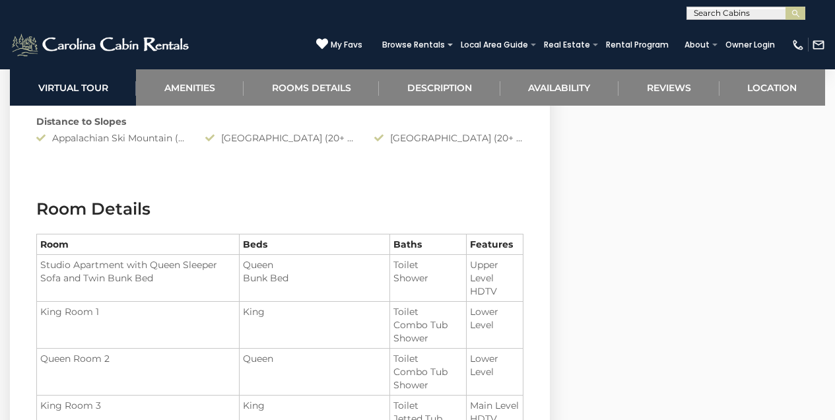
scroll to position [1431, 0]
